Goal: Task Accomplishment & Management: Complete application form

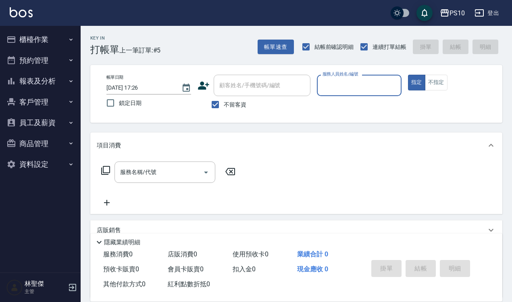
click at [331, 86] on input "服務人員姓名/編號" at bounding box center [359, 85] width 77 height 14
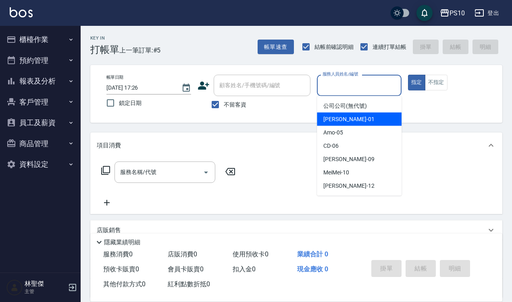
click at [337, 116] on span "[PERSON_NAME] -01" at bounding box center [348, 119] width 51 height 8
type input "[PERSON_NAME]-01"
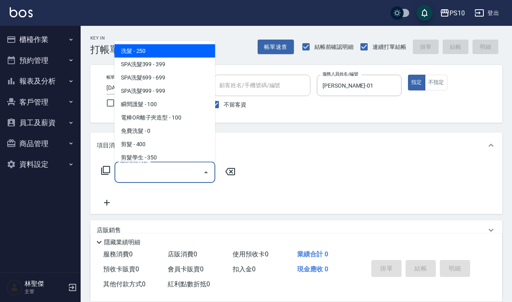
click at [168, 173] on input "服務名稱/代號" at bounding box center [158, 172] width 81 height 14
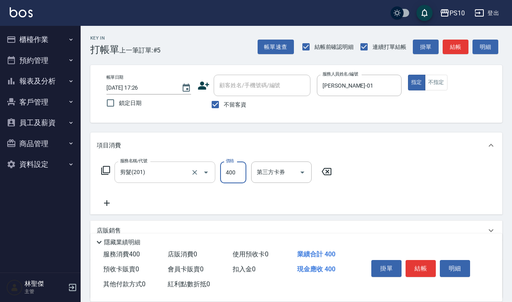
click at [176, 177] on input "剪髮(201)" at bounding box center [153, 172] width 71 height 14
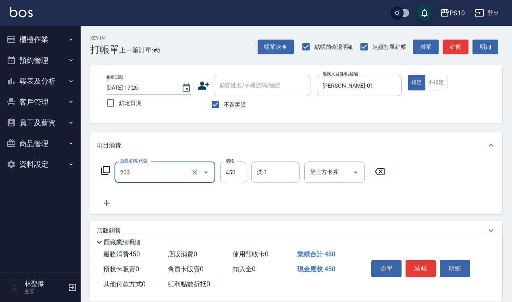
type input "剪+洗(203)"
type input "650"
click at [420, 260] on button "結帳" at bounding box center [421, 268] width 30 height 17
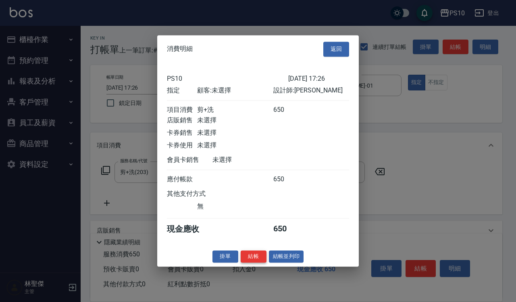
click at [257, 262] on button "結帳" at bounding box center [254, 256] width 26 height 13
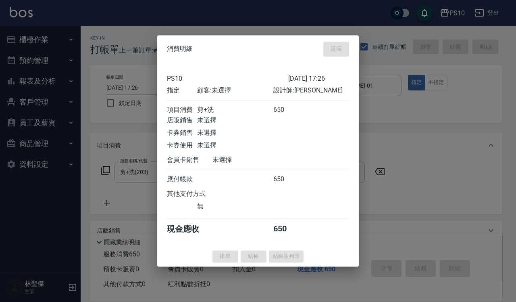
type input "[DATE] 17:37"
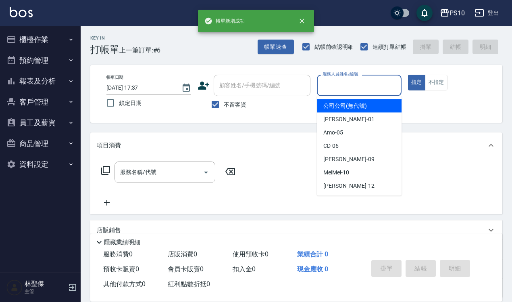
click at [324, 91] on input "服務人員姓名/編號" at bounding box center [359, 85] width 77 height 14
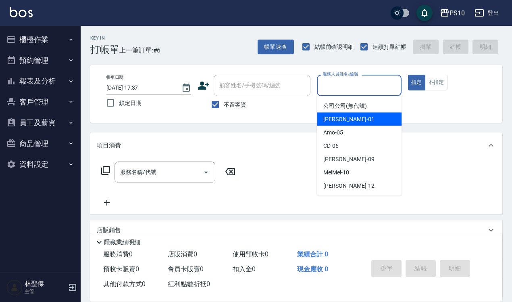
click at [342, 114] on div "[PERSON_NAME] -01" at bounding box center [359, 119] width 85 height 13
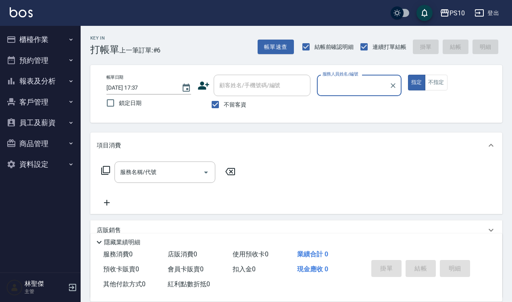
type input "[PERSON_NAME]-01"
click at [189, 165] on input "服務名稱/代號" at bounding box center [158, 172] width 81 height 14
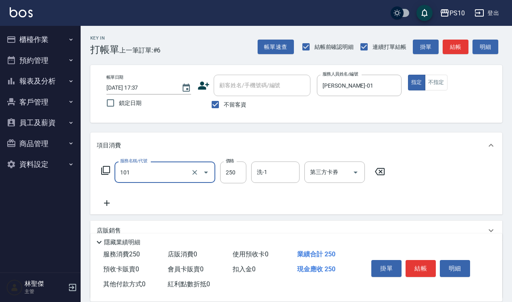
type input "洗髮(101)"
type input "280"
click at [409, 260] on button "結帳" at bounding box center [421, 268] width 30 height 17
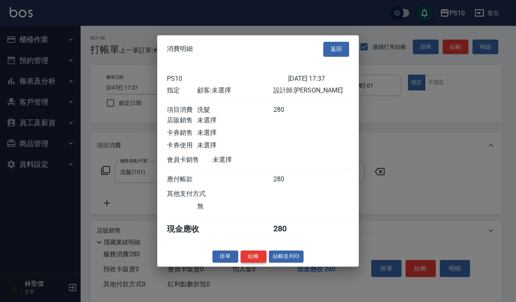
click at [253, 259] on button "結帳" at bounding box center [254, 256] width 26 height 13
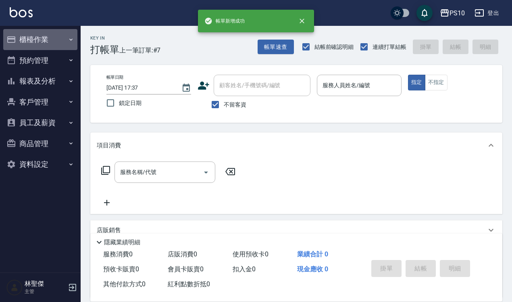
click at [49, 40] on button "櫃檯作業" at bounding box center [40, 39] width 74 height 21
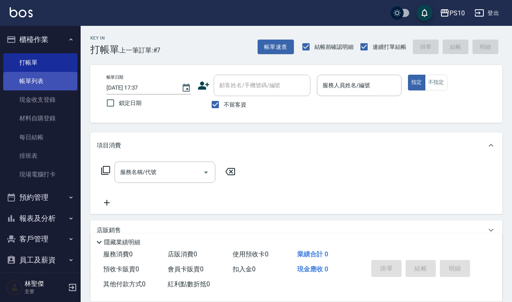
click at [44, 79] on link "帳單列表" at bounding box center [40, 81] width 74 height 19
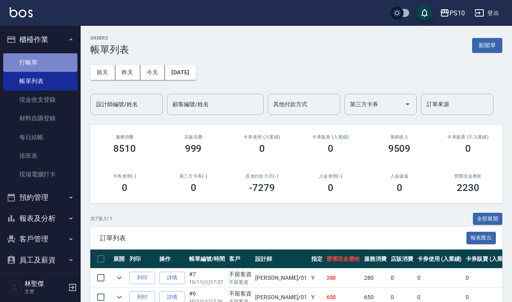
click at [58, 63] on link "打帳單" at bounding box center [40, 62] width 74 height 19
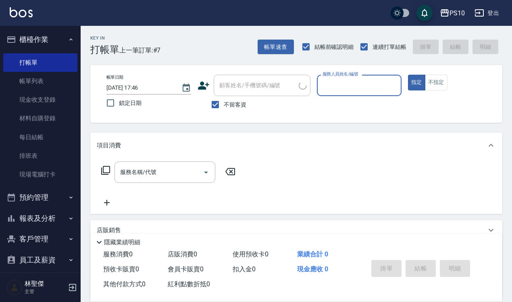
click at [344, 88] on input "服務人員姓名/編號" at bounding box center [359, 85] width 77 height 14
type input "[PERSON_NAME]-09"
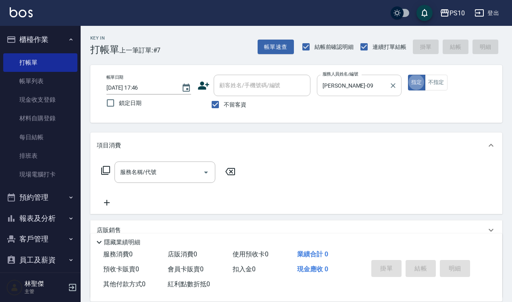
type button "true"
type input "1"
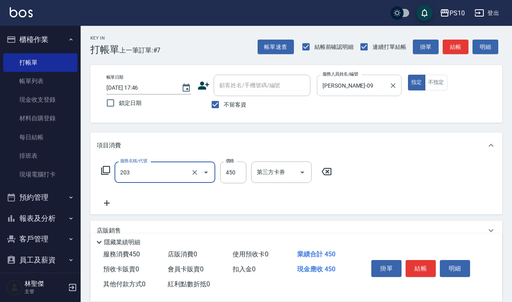
type input "剪+洗(203)"
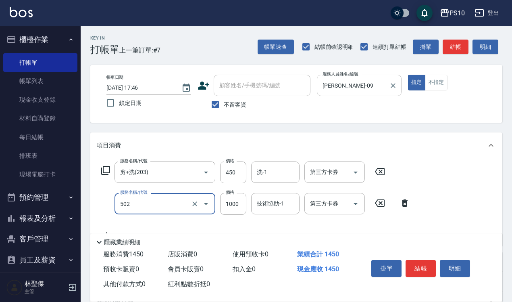
type input "洋甘菊護髮(502)"
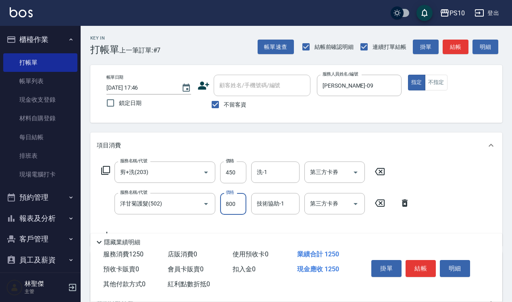
type input "800"
type input "冷燙短髮(301)"
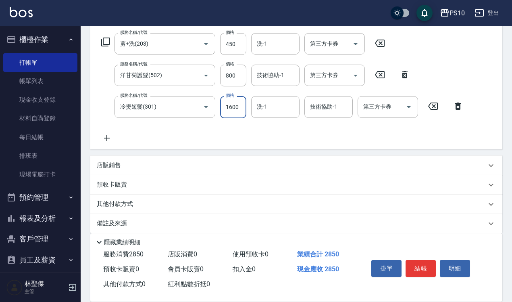
scroll to position [136, 0]
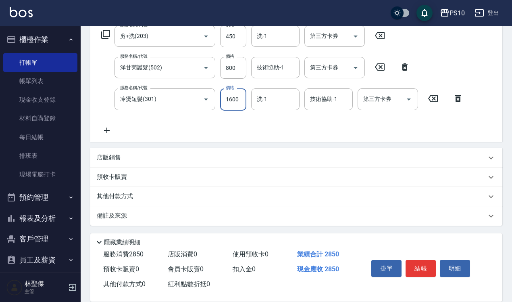
type input "1600"
click at [140, 196] on div "其他付款方式" at bounding box center [292, 196] width 390 height 9
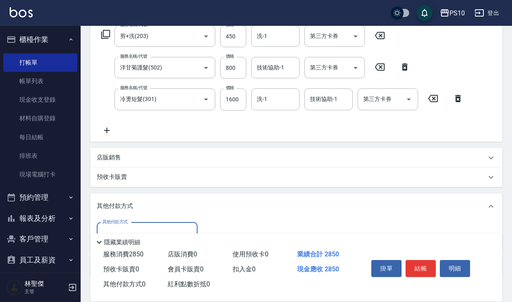
scroll to position [0, 0]
click at [131, 160] on div "店販銷售" at bounding box center [292, 157] width 390 height 8
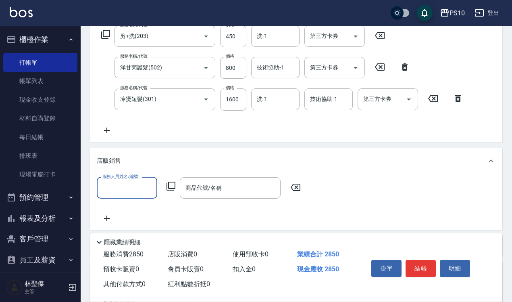
click at [135, 186] on input "服務人員姓名/編號" at bounding box center [126, 188] width 53 height 14
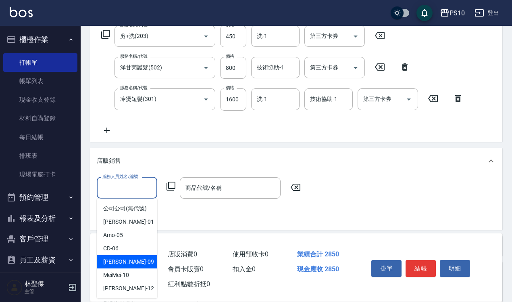
click at [147, 257] on div "[PERSON_NAME] -09" at bounding box center [127, 261] width 61 height 13
type input "[PERSON_NAME]-09"
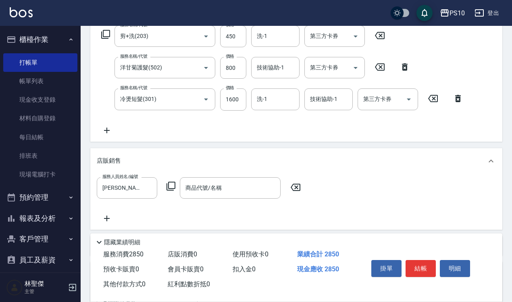
click at [169, 188] on icon at bounding box center [171, 186] width 9 height 9
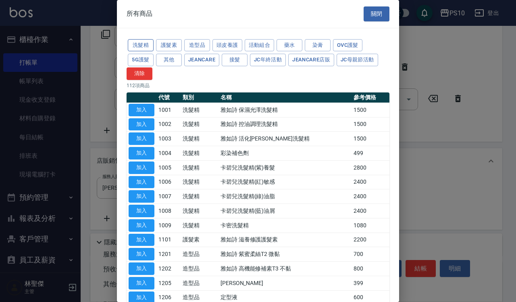
click at [150, 46] on button "洗髮精" at bounding box center [141, 45] width 26 height 13
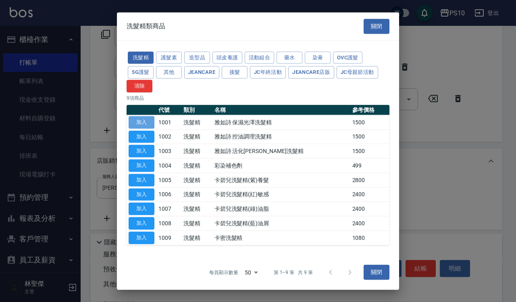
click at [137, 118] on button "加入" at bounding box center [142, 122] width 26 height 13
type input "雅如詩 保濕光澤洗髮精"
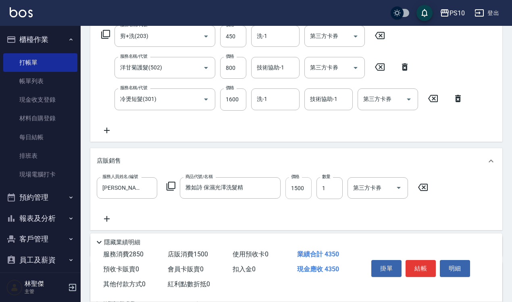
click at [301, 180] on input "1500" at bounding box center [299, 188] width 26 height 22
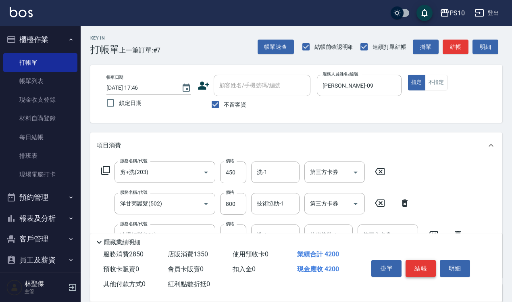
type input "1350"
click at [420, 261] on button "結帳" at bounding box center [421, 268] width 30 height 17
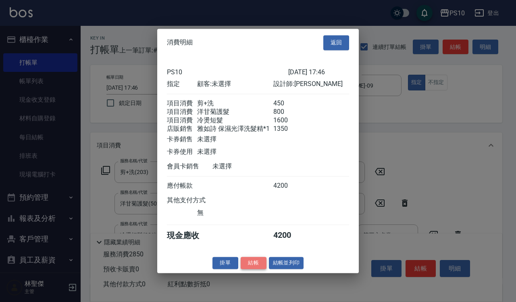
click at [253, 266] on button "結帳" at bounding box center [254, 263] width 26 height 13
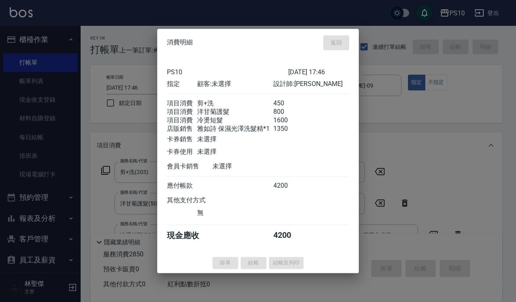
type input "[DATE] 17:47"
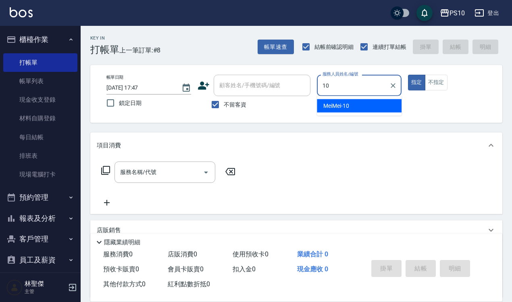
type input "MeiMei-10"
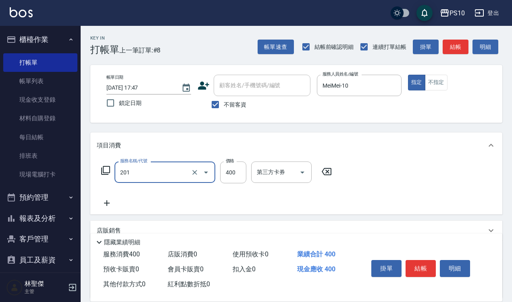
type input "剪髮(201)"
type input "600"
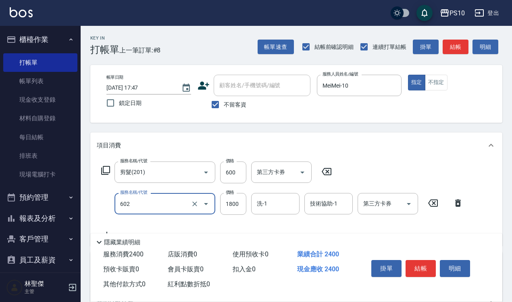
type input "蘆薈髮膜(602)"
type input "1000"
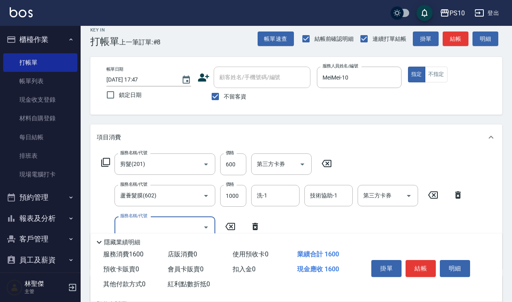
scroll to position [136, 0]
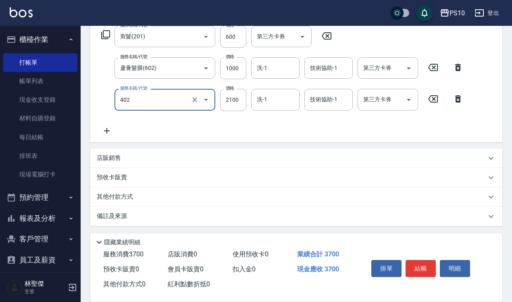
type input "染髮中髮(402)"
type input "2500"
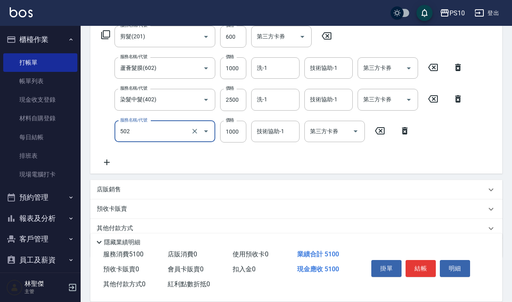
type input "洋甘菊護髮(502)"
click at [238, 132] on input "1500" at bounding box center [233, 132] width 26 height 22
type input "1200"
click at [234, 90] on input "2500" at bounding box center [233, 100] width 26 height 22
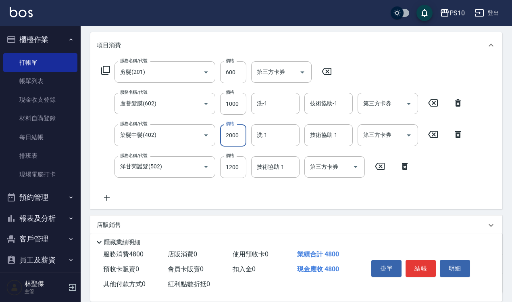
scroll to position [85, 0]
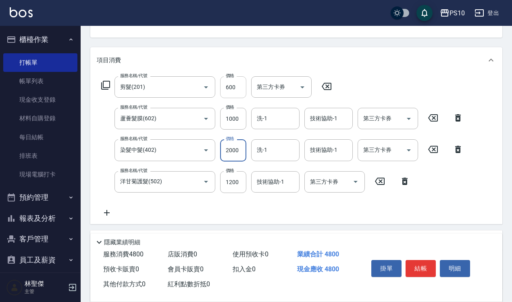
type input "2000"
click at [241, 83] on input "600" at bounding box center [233, 87] width 26 height 22
type input "480"
click at [239, 118] on input "1000" at bounding box center [233, 119] width 26 height 22
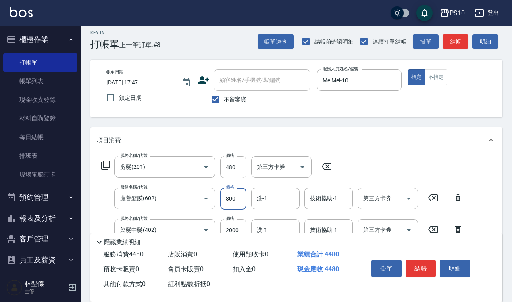
scroll to position [0, 0]
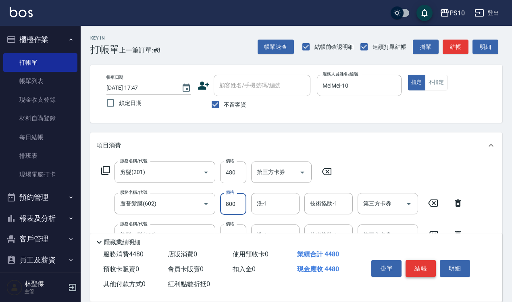
type input "800"
click at [430, 264] on button "結帳" at bounding box center [421, 268] width 30 height 17
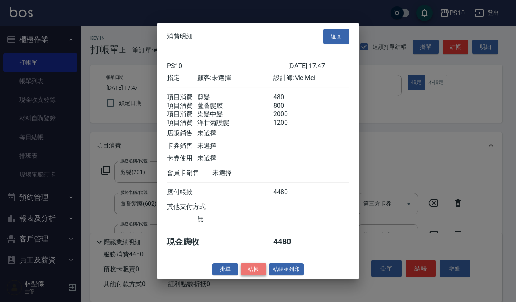
click at [261, 275] on button "結帳" at bounding box center [254, 269] width 26 height 13
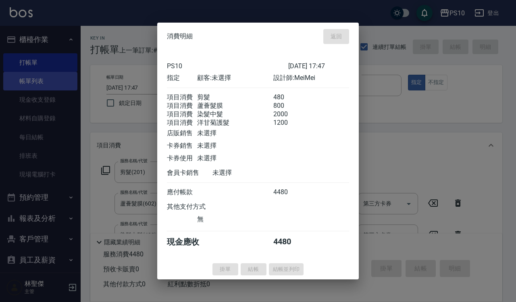
type input "[DATE] 17:48"
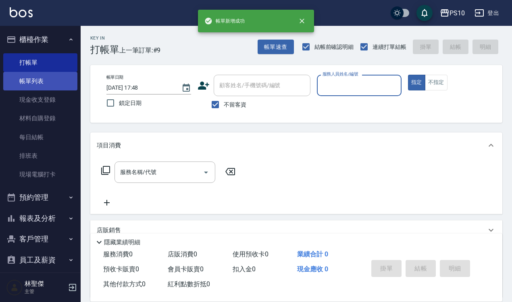
click at [43, 84] on link "帳單列表" at bounding box center [40, 81] width 74 height 19
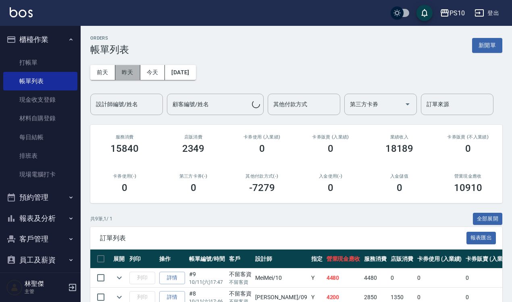
click at [122, 71] on button "昨天" at bounding box center [127, 72] width 25 height 15
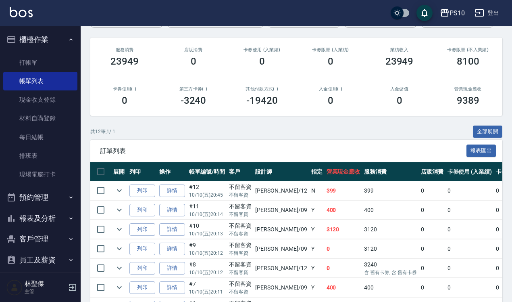
scroll to position [240, 0]
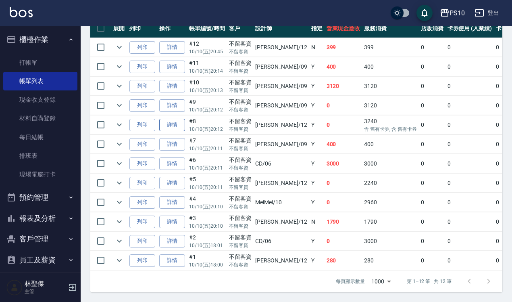
click at [182, 119] on link "詳情" at bounding box center [172, 125] width 26 height 13
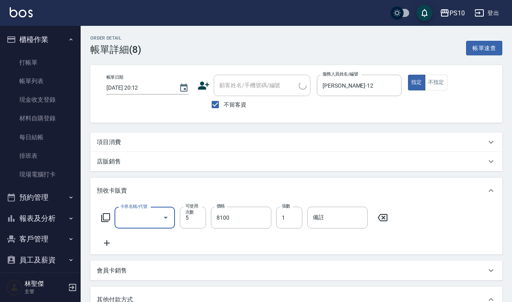
type input "[DATE] 20:12"
checkbox input "true"
type input "[PERSON_NAME]-12"
type input "醫學頭皮5次卡預收(666)"
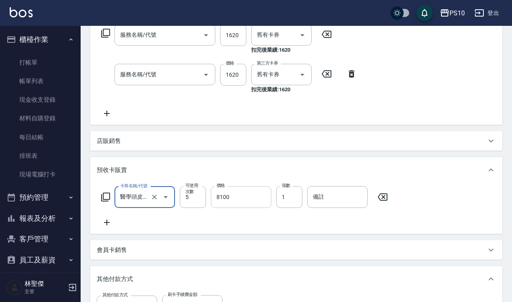
type input "醫學頭皮(601)"
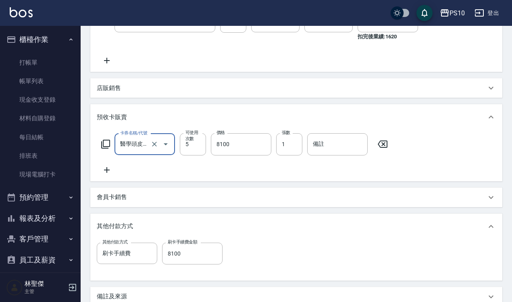
scroll to position [280, 0]
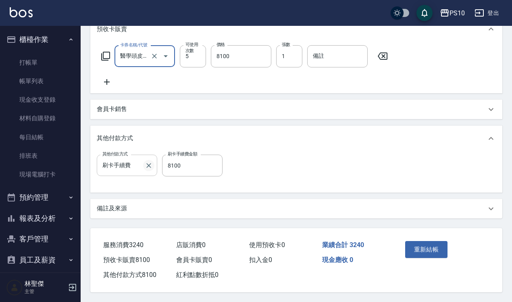
click at [147, 163] on icon "Clear" at bounding box center [148, 165] width 5 height 5
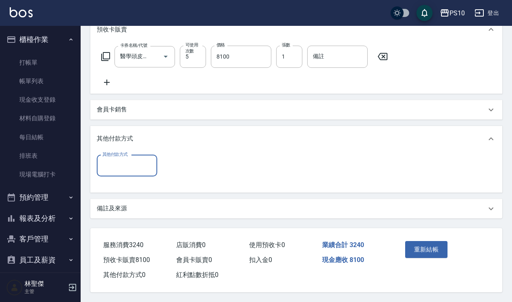
click at [380, 55] on icon at bounding box center [383, 57] width 20 height 10
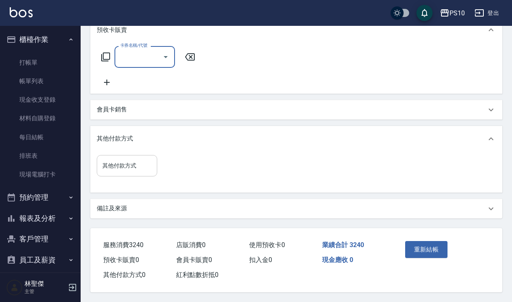
scroll to position [280, 0]
click at [428, 245] on button "重新結帳" at bounding box center [426, 249] width 43 height 17
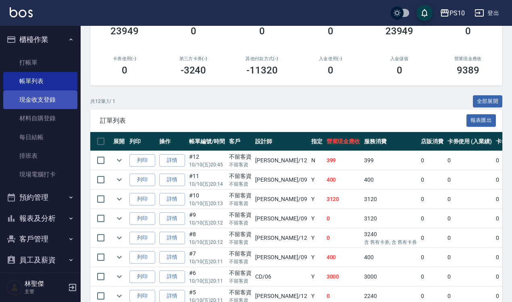
scroll to position [240, 0]
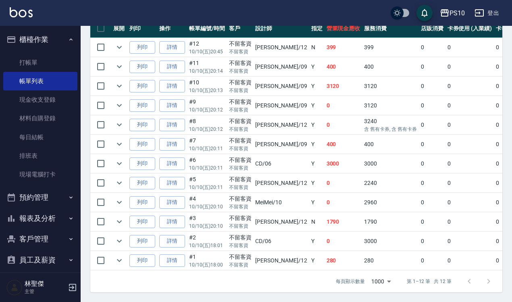
click at [50, 213] on button "報表及分析" at bounding box center [40, 218] width 74 height 21
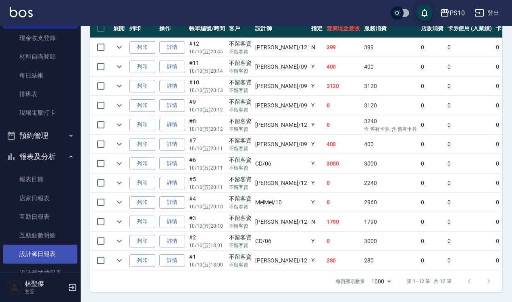
scroll to position [151, 0]
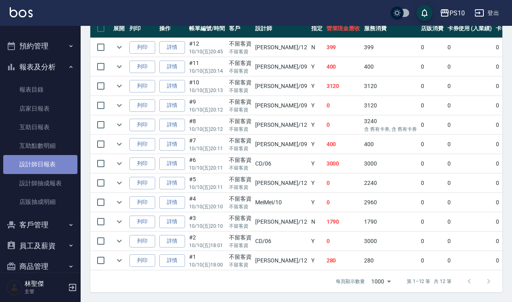
click at [52, 163] on link "設計師日報表" at bounding box center [40, 164] width 74 height 19
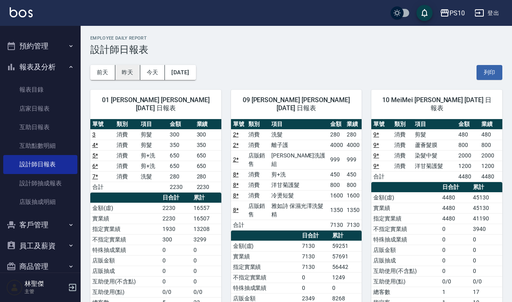
click at [128, 77] on button "昨天" at bounding box center [127, 72] width 25 height 15
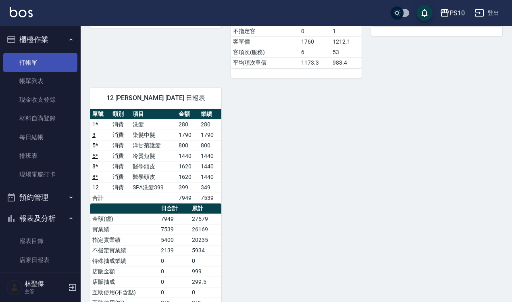
click at [50, 55] on link "打帳單" at bounding box center [40, 62] width 74 height 19
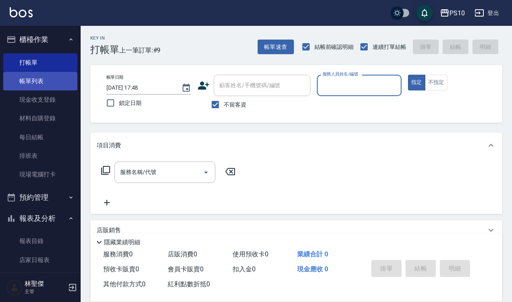
click at [61, 73] on link "帳單列表" at bounding box center [40, 81] width 74 height 19
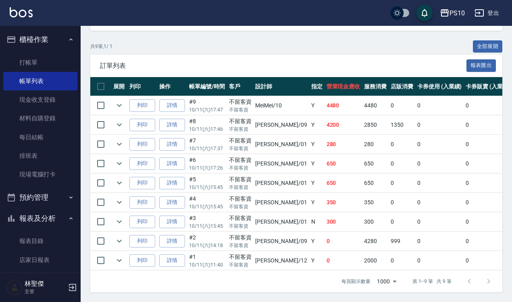
scroll to position [181, 0]
click at [29, 60] on link "打帳單" at bounding box center [40, 62] width 74 height 19
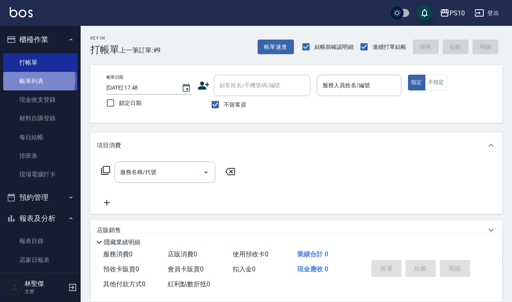
click at [33, 80] on link "帳單列表" at bounding box center [40, 81] width 74 height 19
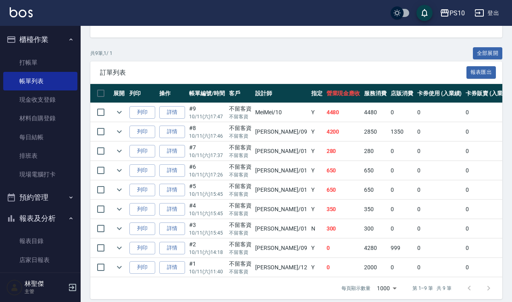
scroll to position [181, 0]
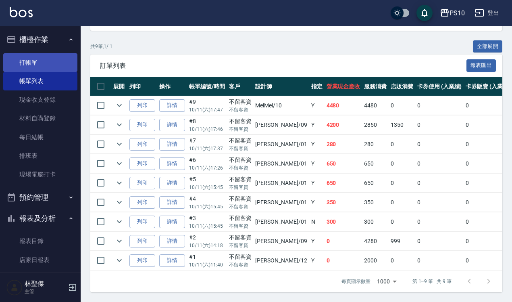
click at [57, 63] on link "打帳單" at bounding box center [40, 62] width 74 height 19
